Goal: Information Seeking & Learning: Learn about a topic

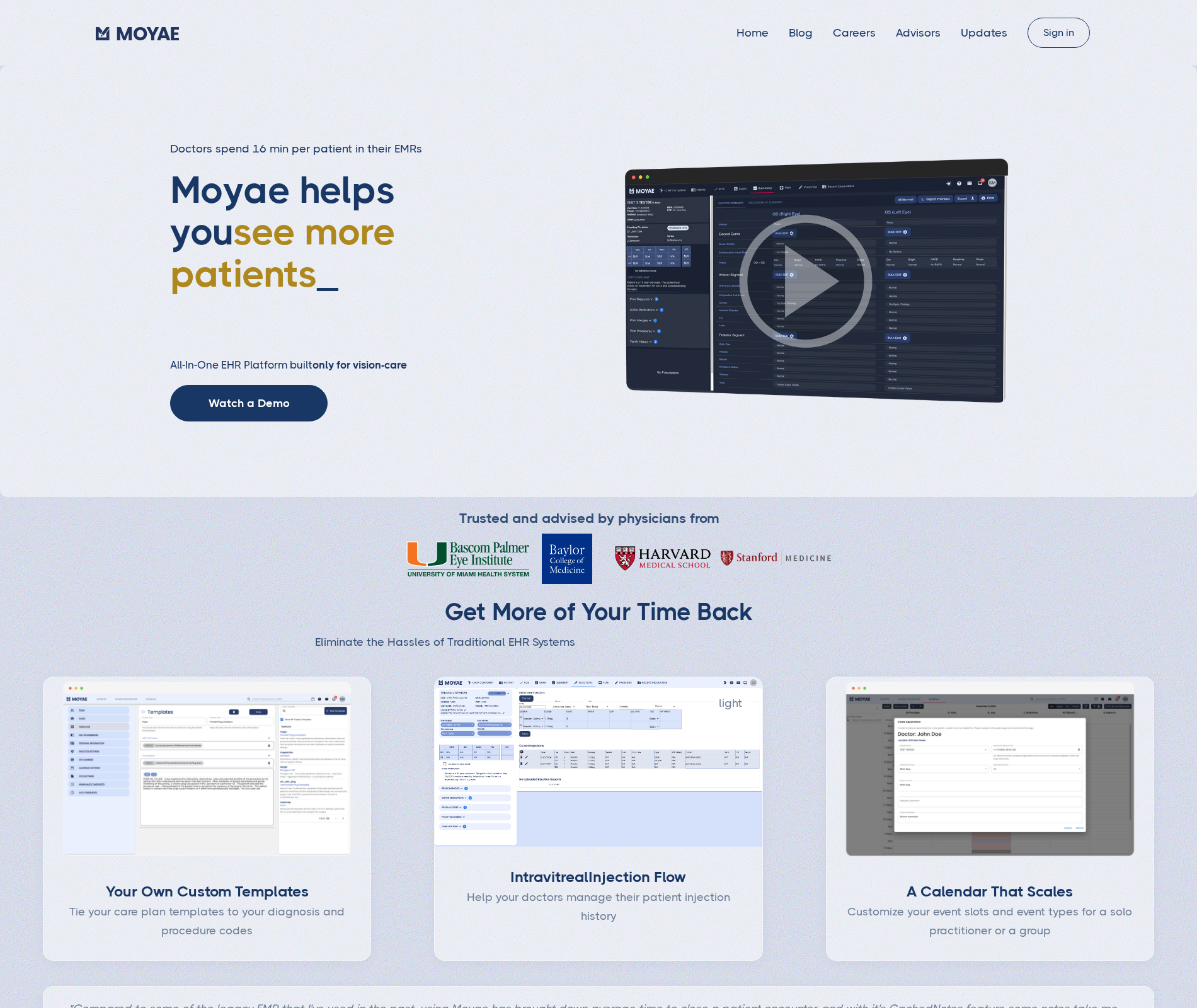
type input "Loading..."
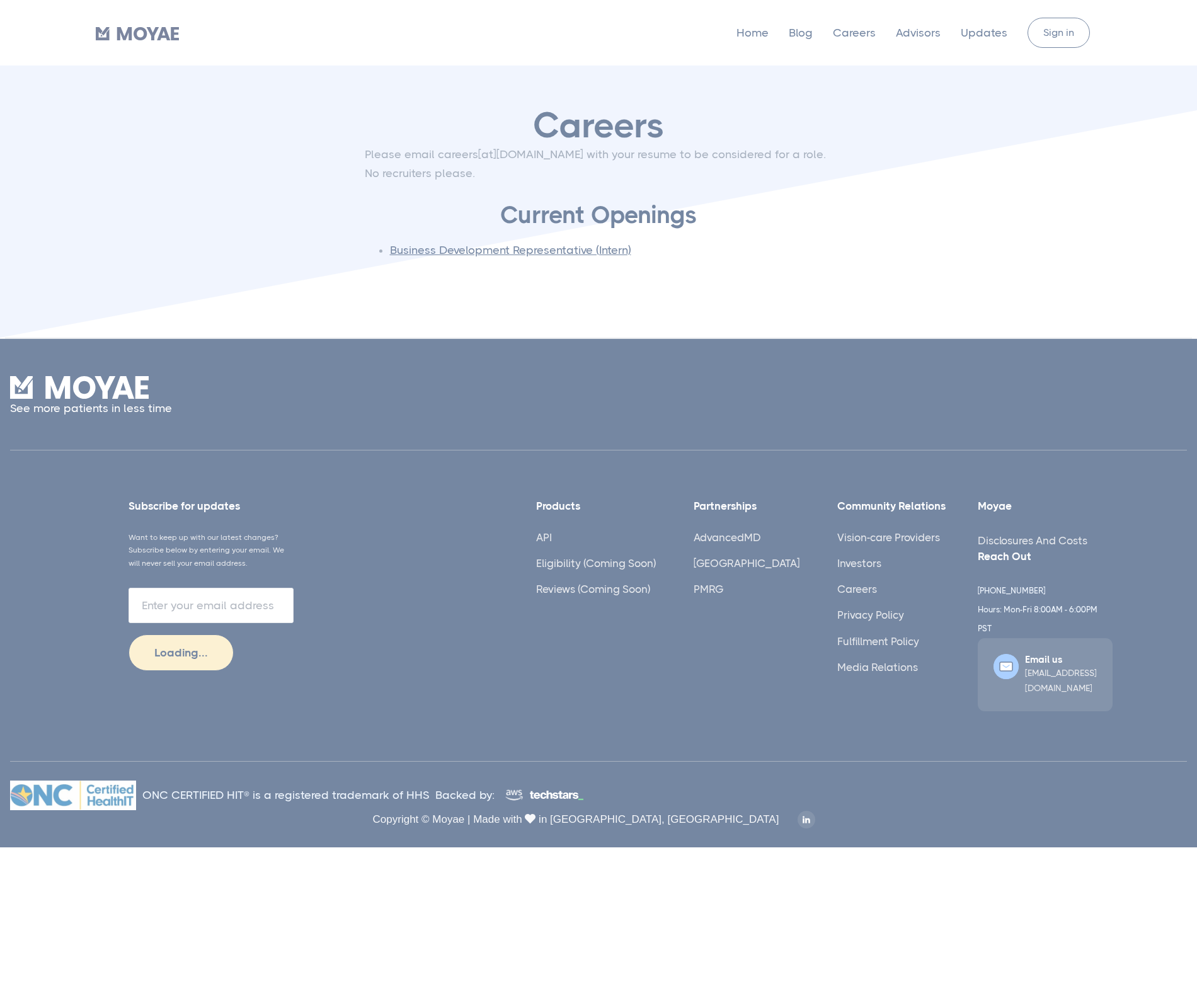
type input "Loading..."
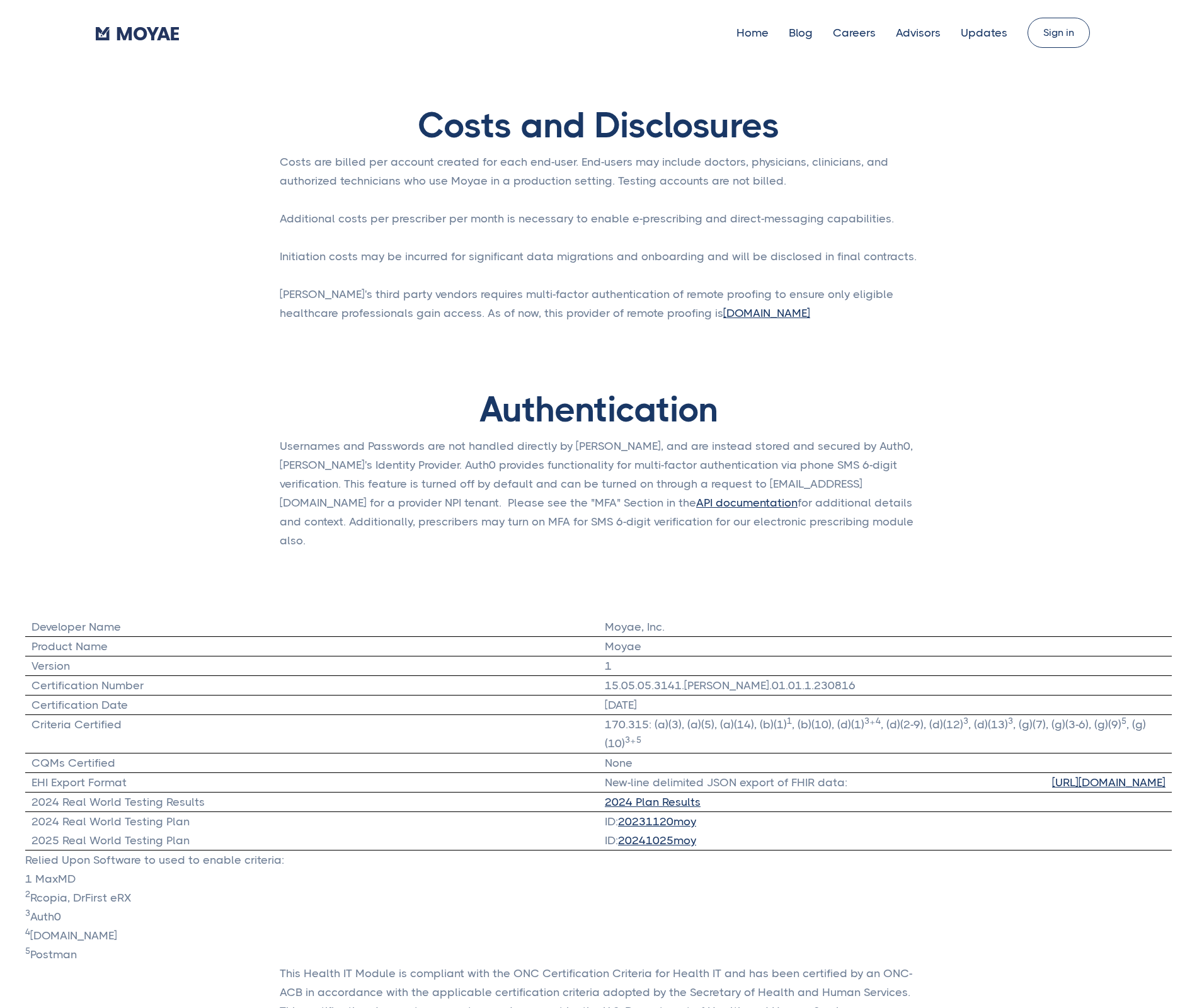
type input "Loading..."
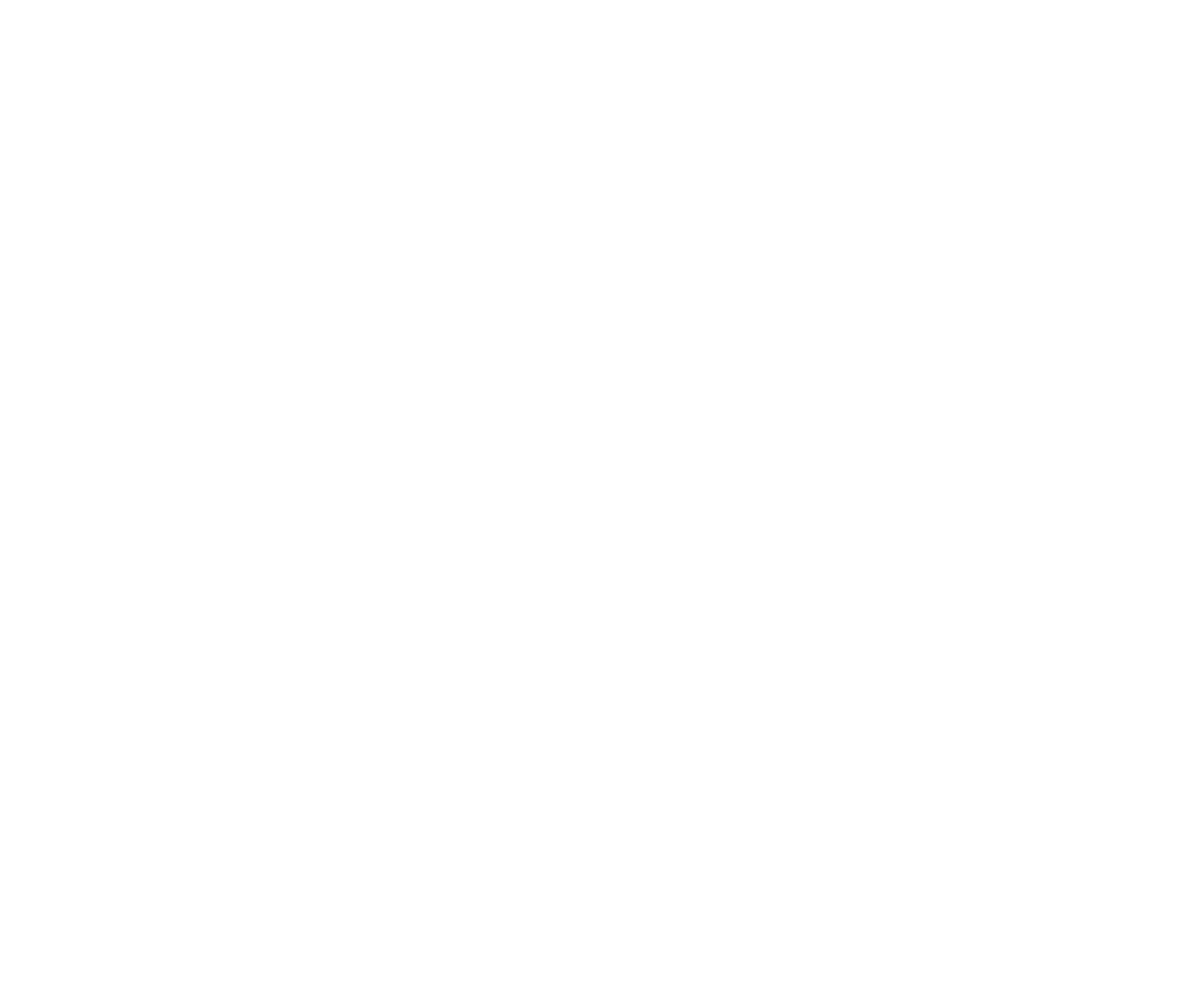
type input "Loading..."
